Goal: Information Seeking & Learning: Understand process/instructions

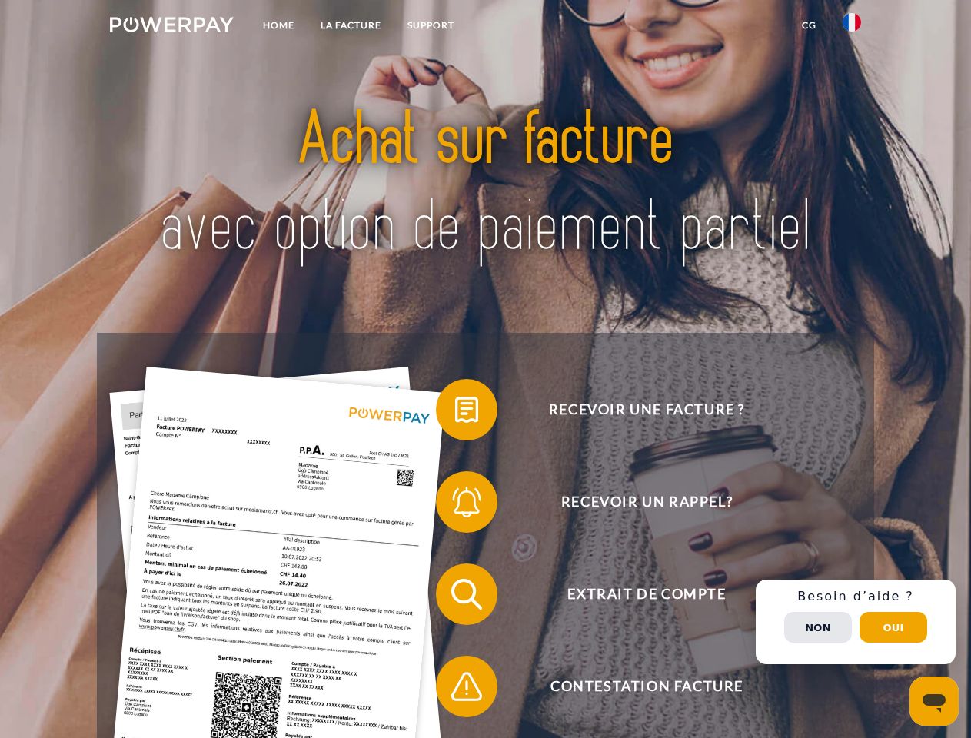
click at [172, 27] on img at bounding box center [172, 24] width 124 height 15
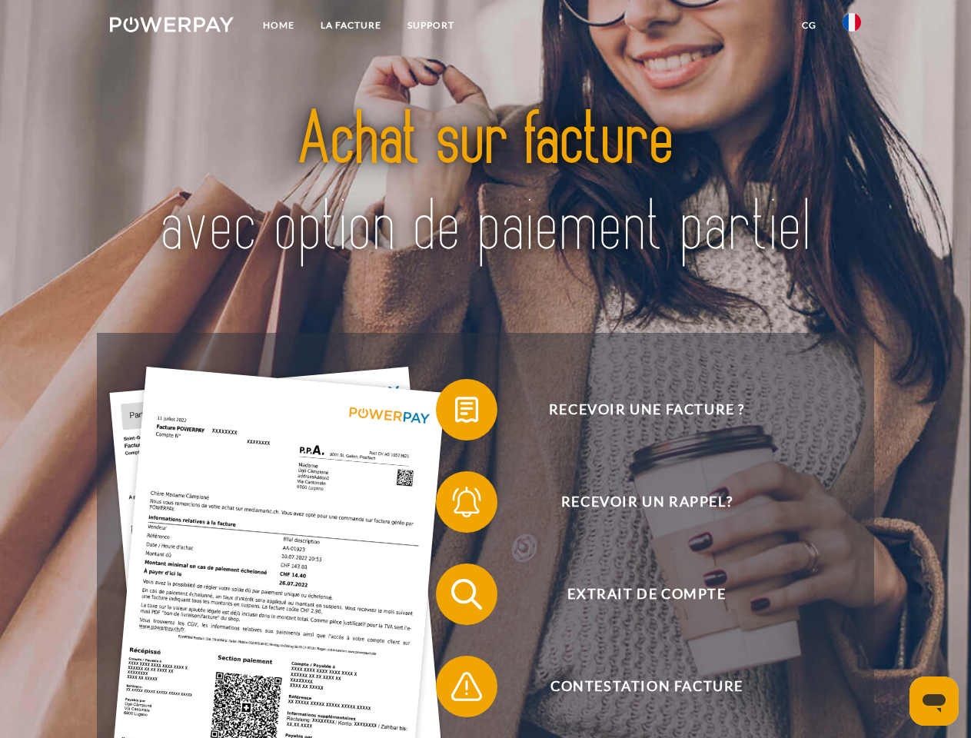
click at [852, 27] on img at bounding box center [852, 22] width 18 height 18
click at [809, 25] on link "CG" at bounding box center [809, 26] width 41 height 28
click at [455, 413] on span at bounding box center [443, 409] width 77 height 77
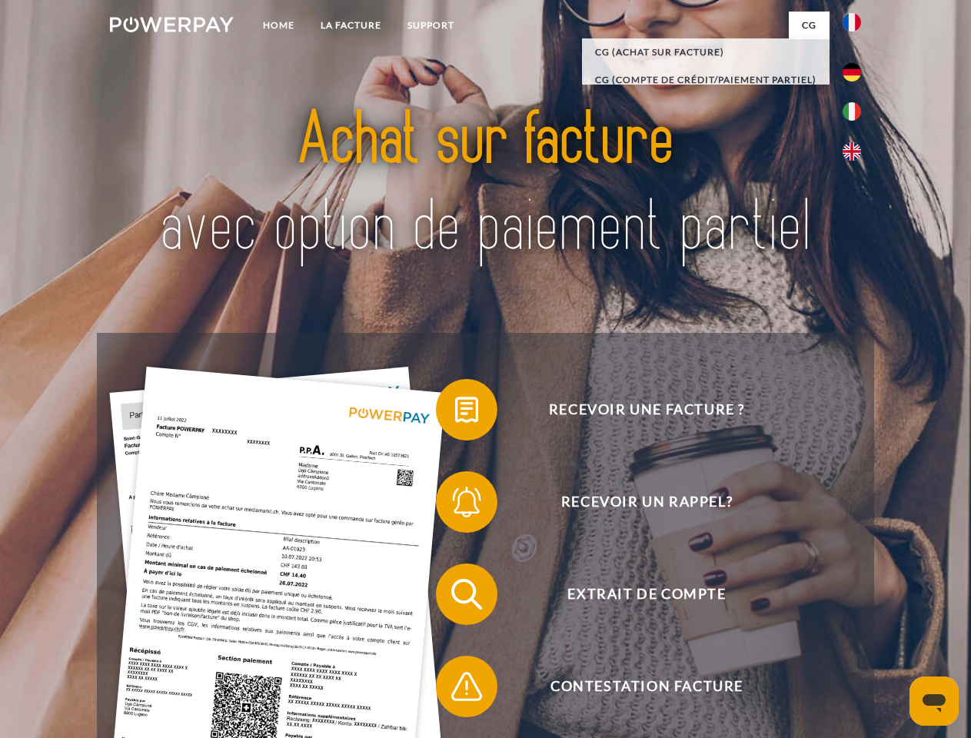
click at [455, 505] on span at bounding box center [443, 502] width 77 height 77
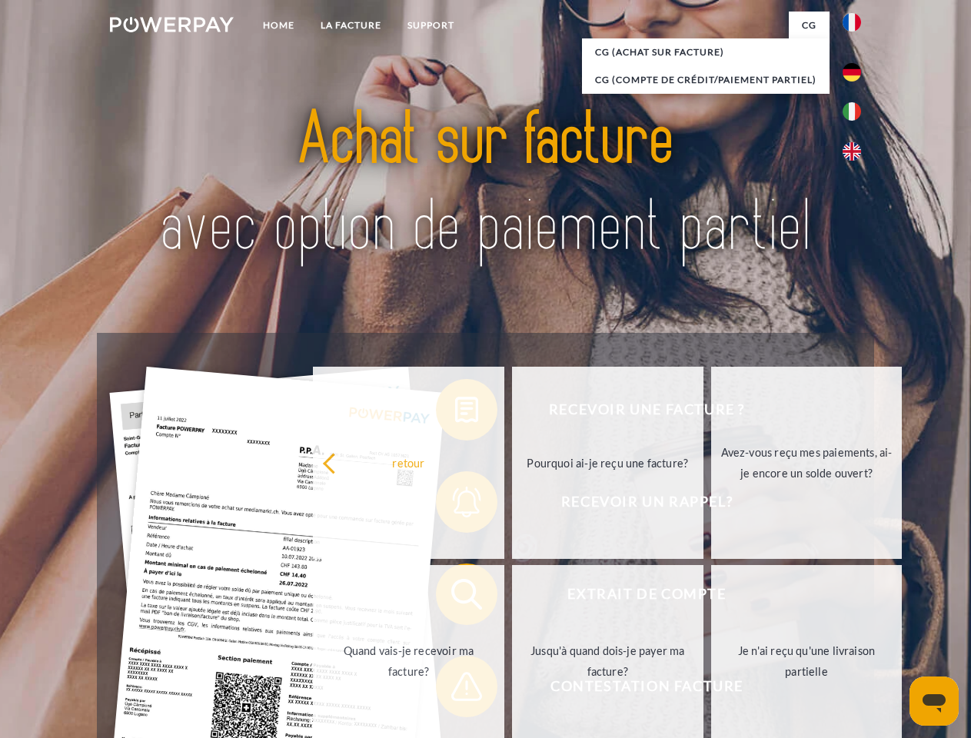
click at [512, 598] on link "Jusqu'à quand dois-je payer ma facture?" at bounding box center [608, 661] width 192 height 192
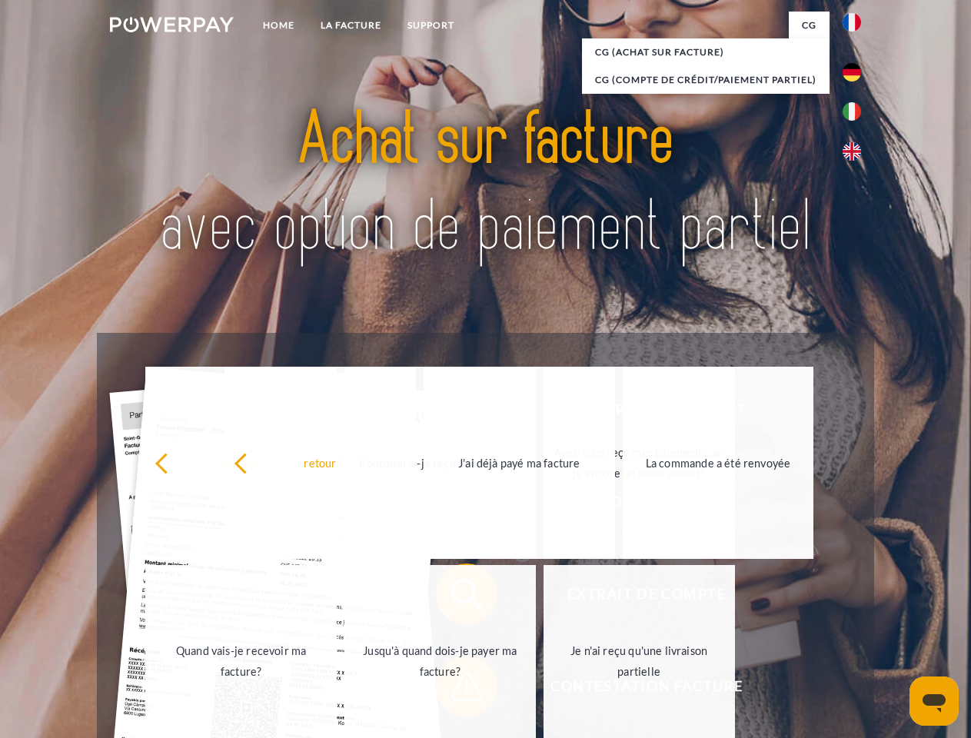
click at [455, 690] on span at bounding box center [443, 686] width 77 height 77
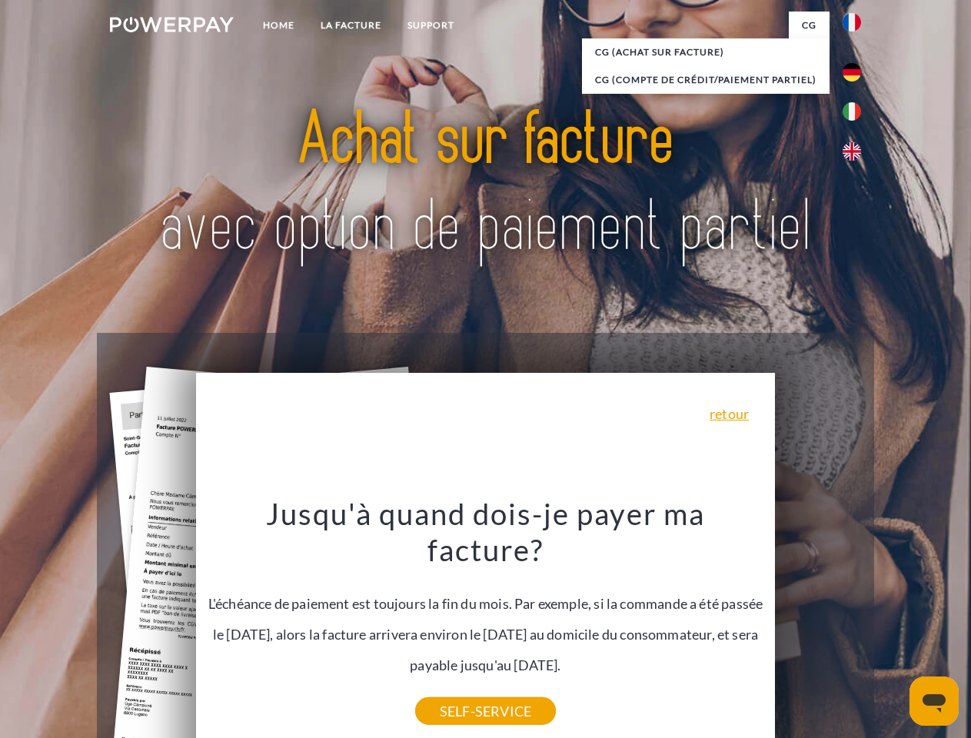
click at [856, 622] on div "Recevoir une facture ? Recevoir un rappel? Extrait de compte retour" at bounding box center [485, 640] width 777 height 615
click at [818, 625] on span "Extrait de compte" at bounding box center [646, 595] width 377 height 62
click at [894, 628] on header "Home LA FACTURE Support" at bounding box center [485, 531] width 971 height 1062
